Goal: Task Accomplishment & Management: Use online tool/utility

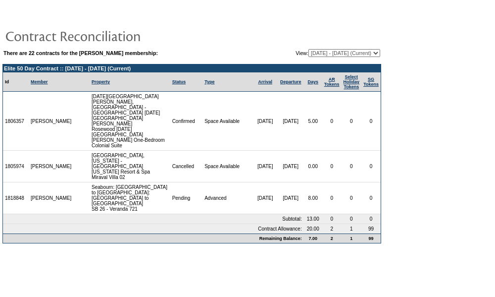
click at [340, 53] on select "09/20/07 - 09/30/08 10/01/08 - 09/30/09 10/01/09 - 09/30/10 10/01/10 - 09/30/11…" at bounding box center [345, 53] width 72 height 8
select select "121587"
click at [309, 49] on select "09/20/07 - 09/30/08 10/01/08 - 09/30/09 10/01/09 - 09/30/10 10/01/10 - 09/30/11…" at bounding box center [345, 53] width 72 height 8
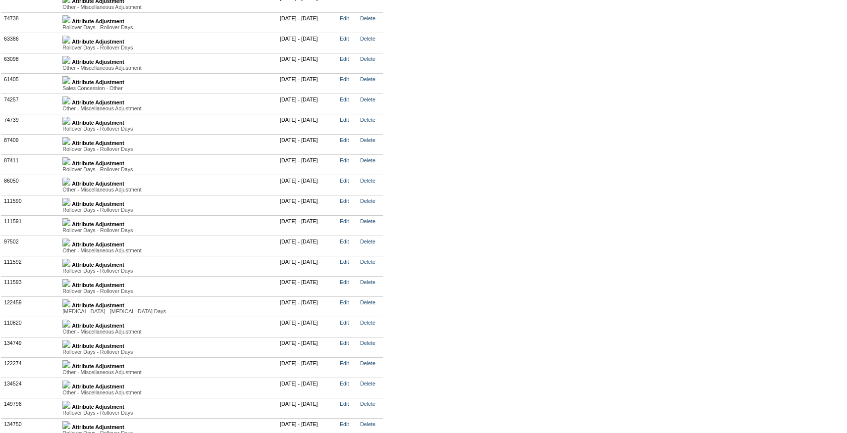
scroll to position [2531, 0]
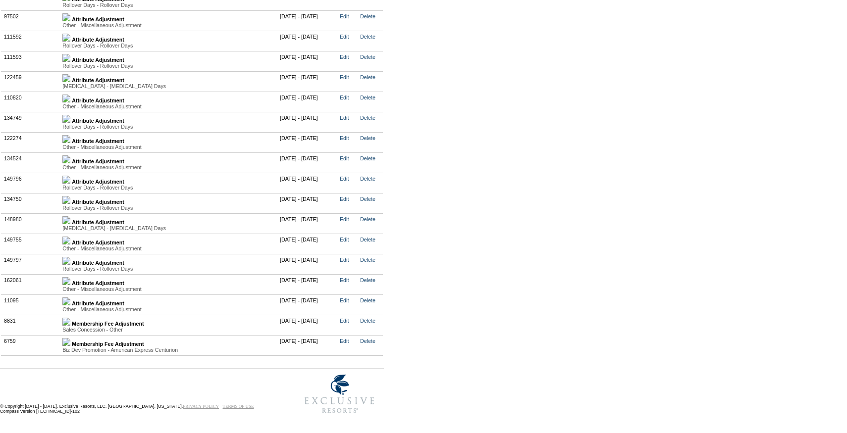
click at [70, 263] on img at bounding box center [66, 261] width 8 height 8
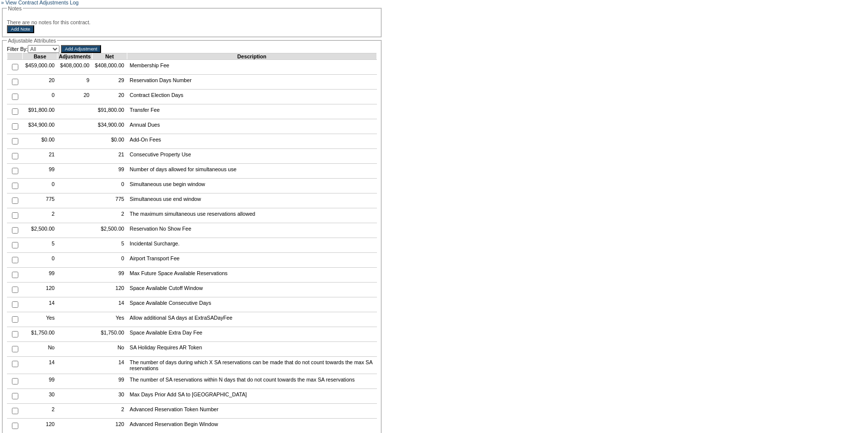
scroll to position [0, 0]
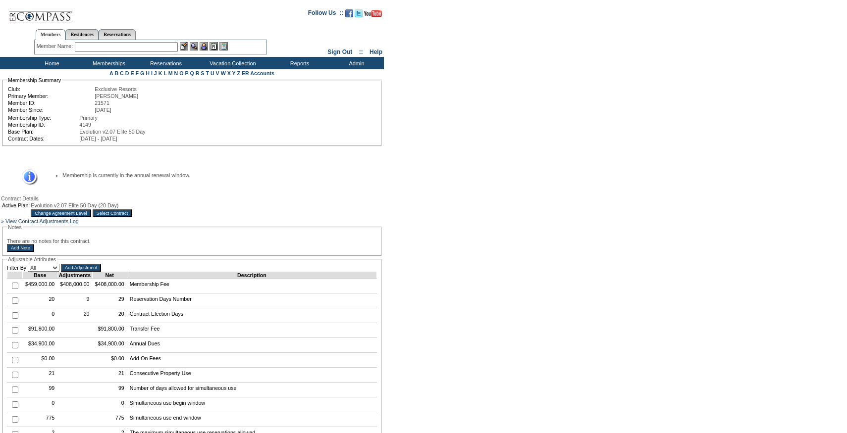
click at [15, 304] on input "checkbox" at bounding box center [15, 301] width 6 height 6
checkbox input "true"
click at [94, 272] on input "Add Adjustment" at bounding box center [81, 268] width 40 height 8
